Goal: Information Seeking & Learning: Learn about a topic

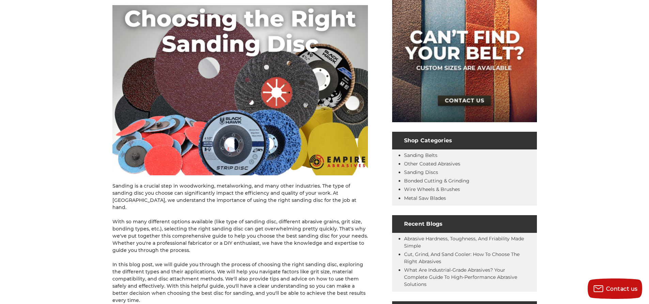
scroll to position [136, 0]
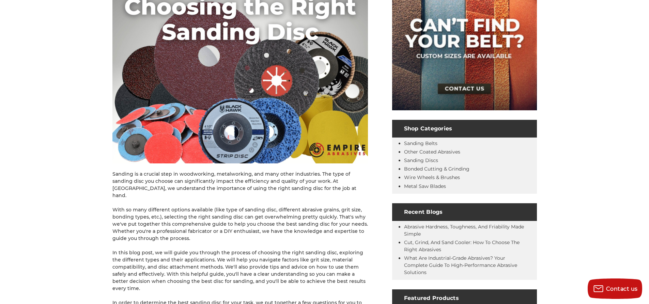
click at [422, 164] on ul "Sanding Belts Other Coated Abrasives Sanding Discs Bonded Cutting & Grinding Wi…" at bounding box center [464, 166] width 145 height 56
click at [422, 161] on link "Sanding Discs" at bounding box center [421, 160] width 34 height 6
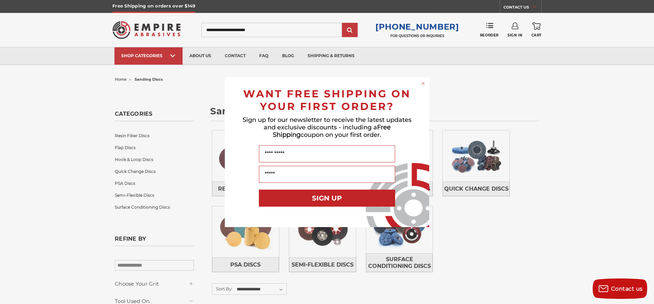
click at [421, 85] on circle "Close dialog" at bounding box center [423, 83] width 6 height 6
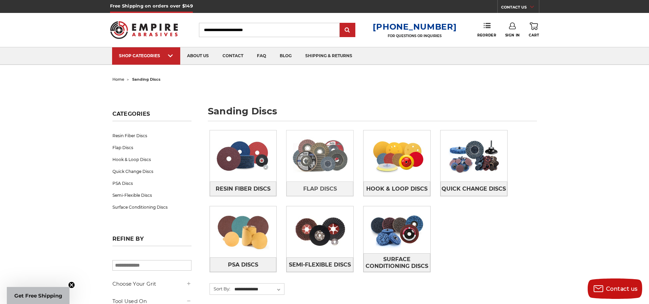
click at [314, 158] on img at bounding box center [319, 155] width 67 height 47
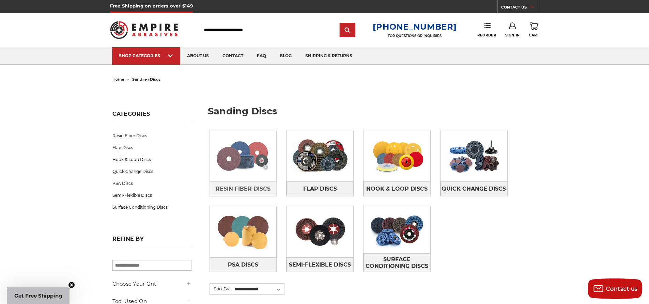
click at [253, 159] on img at bounding box center [243, 155] width 67 height 47
